Goal: Navigation & Orientation: Find specific page/section

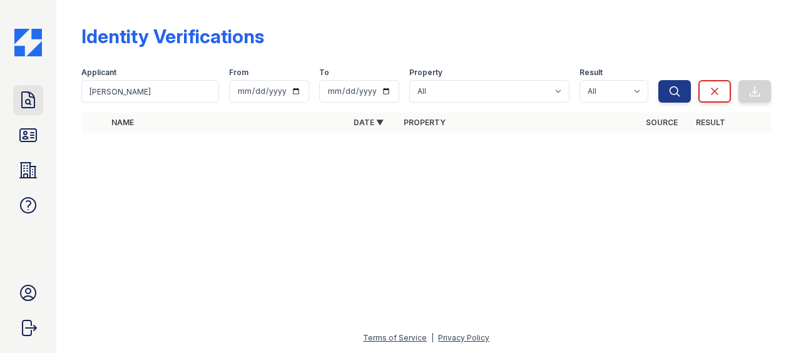
click at [32, 93] on icon at bounding box center [28, 100] width 13 height 16
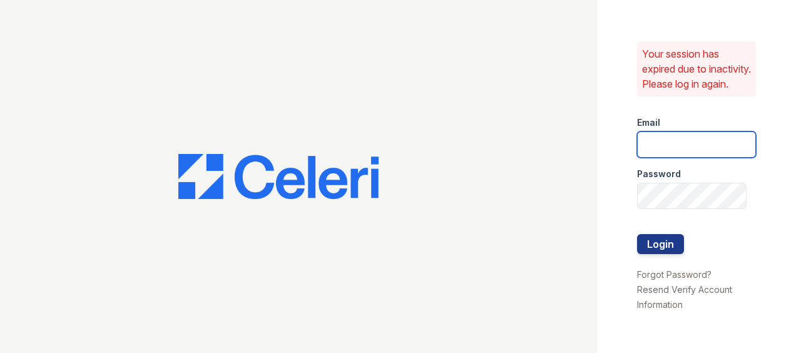
type input "[EMAIL_ADDRESS][DOMAIN_NAME]"
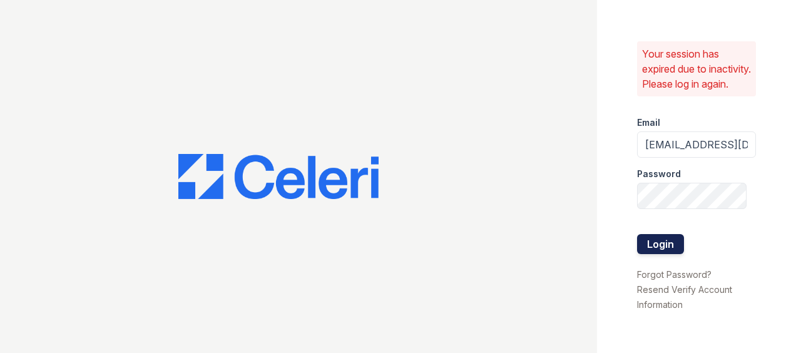
click at [651, 244] on button "Login" at bounding box center [660, 244] width 47 height 20
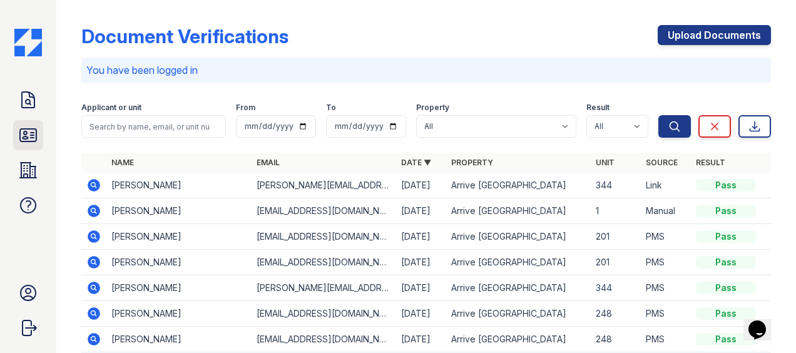
click at [23, 135] on icon at bounding box center [28, 135] width 20 height 20
